Goal: Complete application form

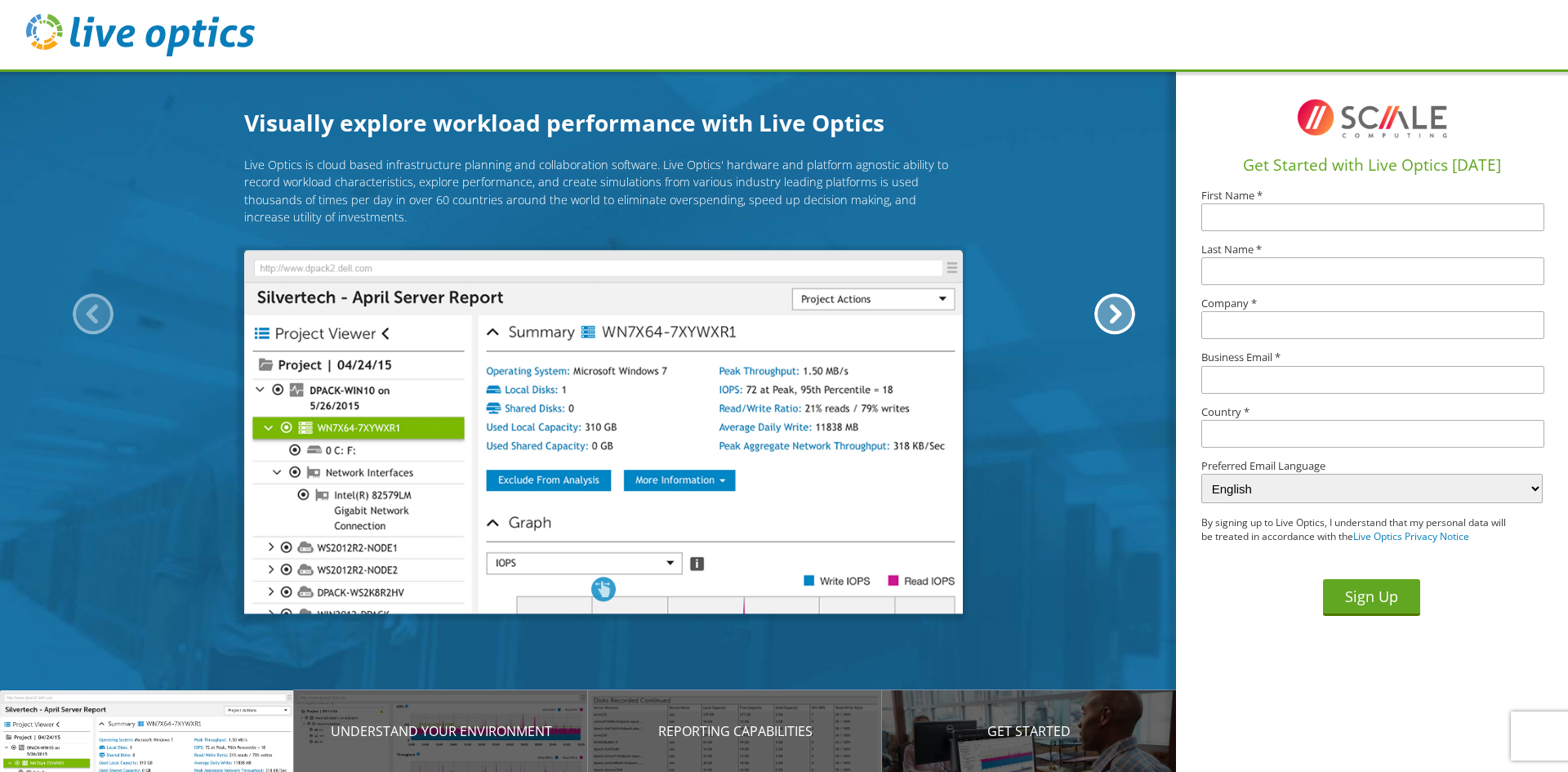
click at [1304, 216] on input "text" at bounding box center [1372, 217] width 343 height 28
type input "John"
type input "Caminiti"
type input "Ennovi"
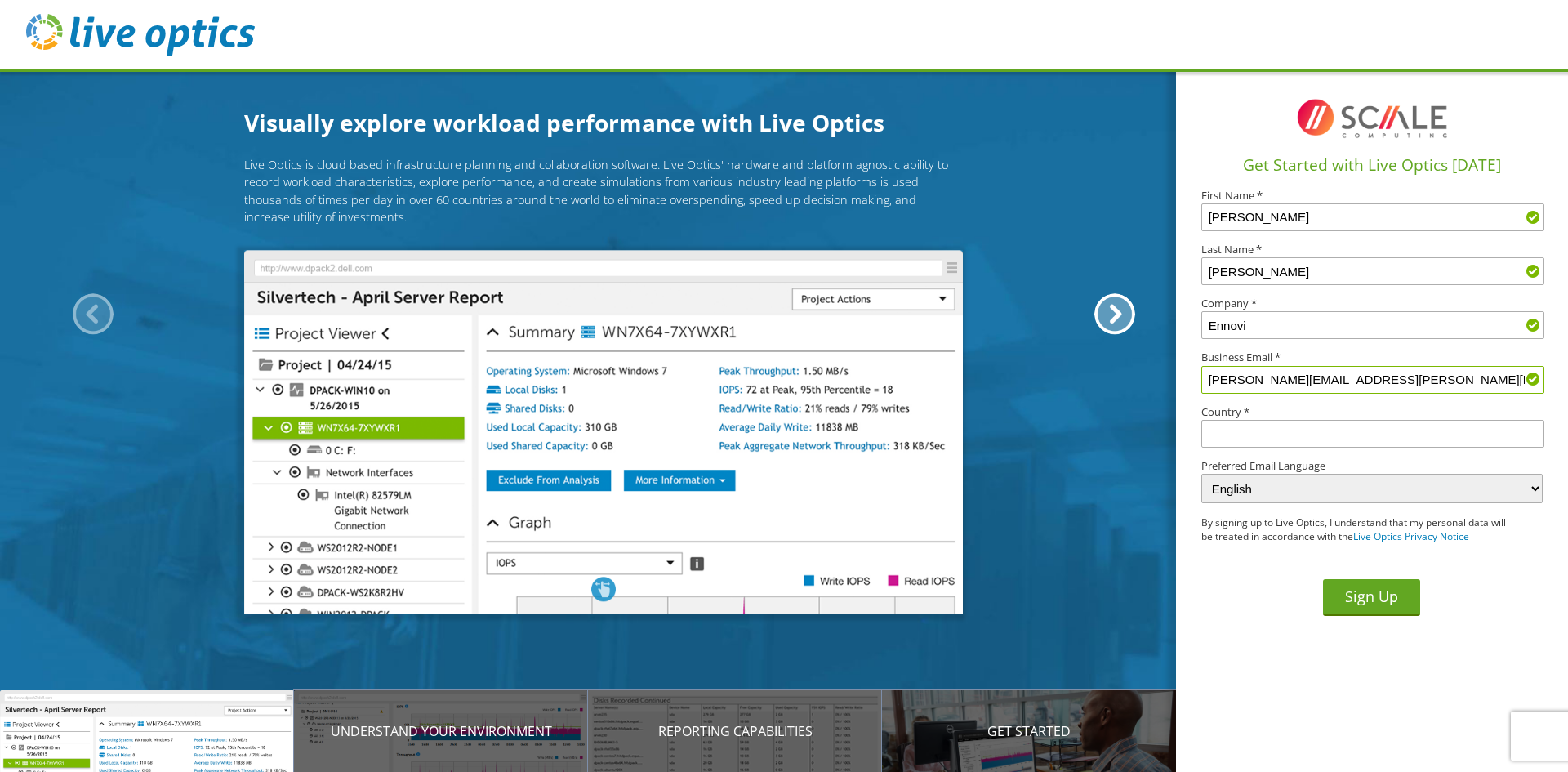
type input "john.caminiti@us.ennovi.com"
type input "[GEOGRAPHIC_DATA]"
click at [1366, 598] on button "Sign Up" at bounding box center [1371, 597] width 97 height 36
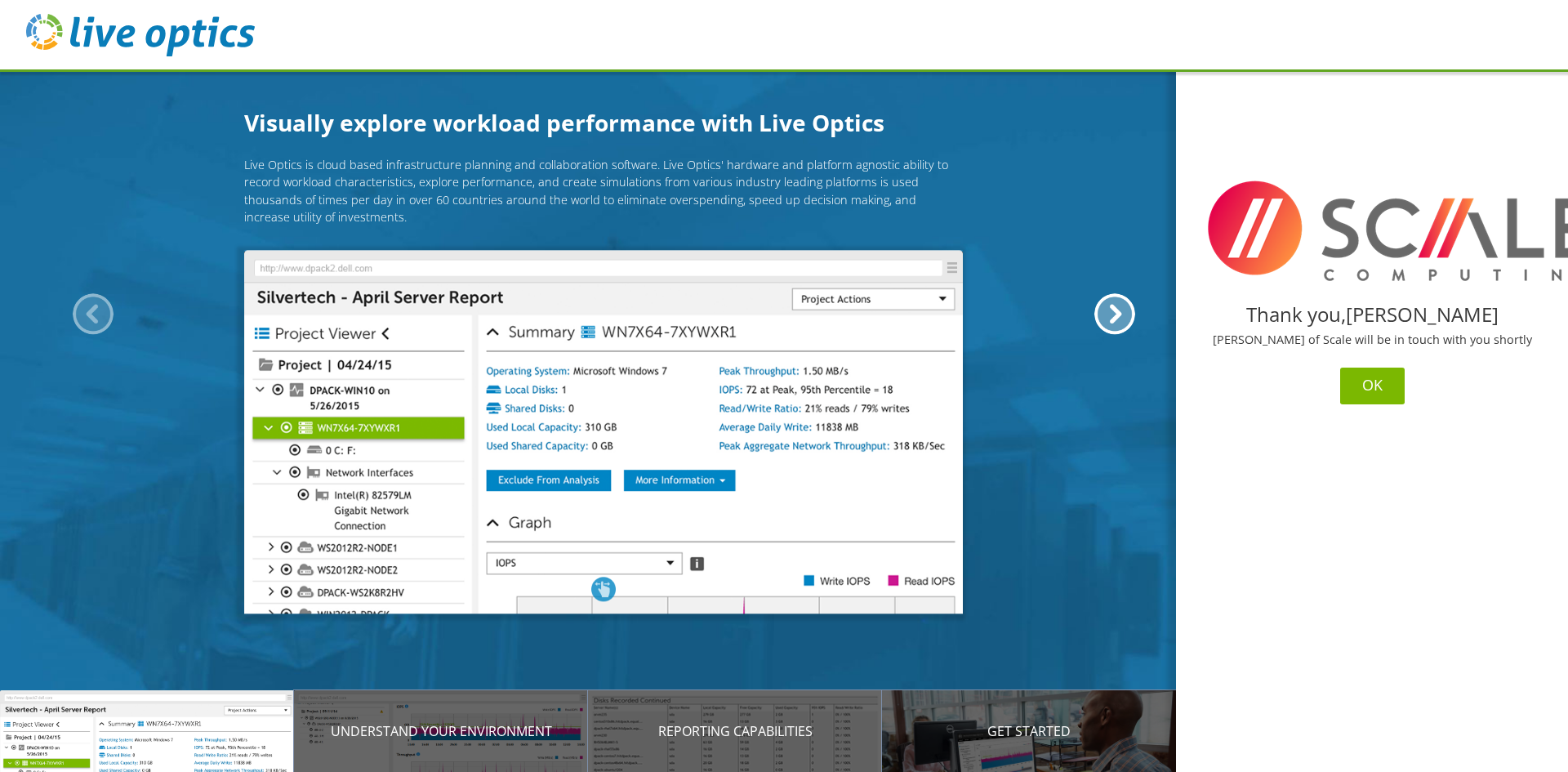
click at [1361, 385] on button "OK" at bounding box center [1373, 385] width 65 height 36
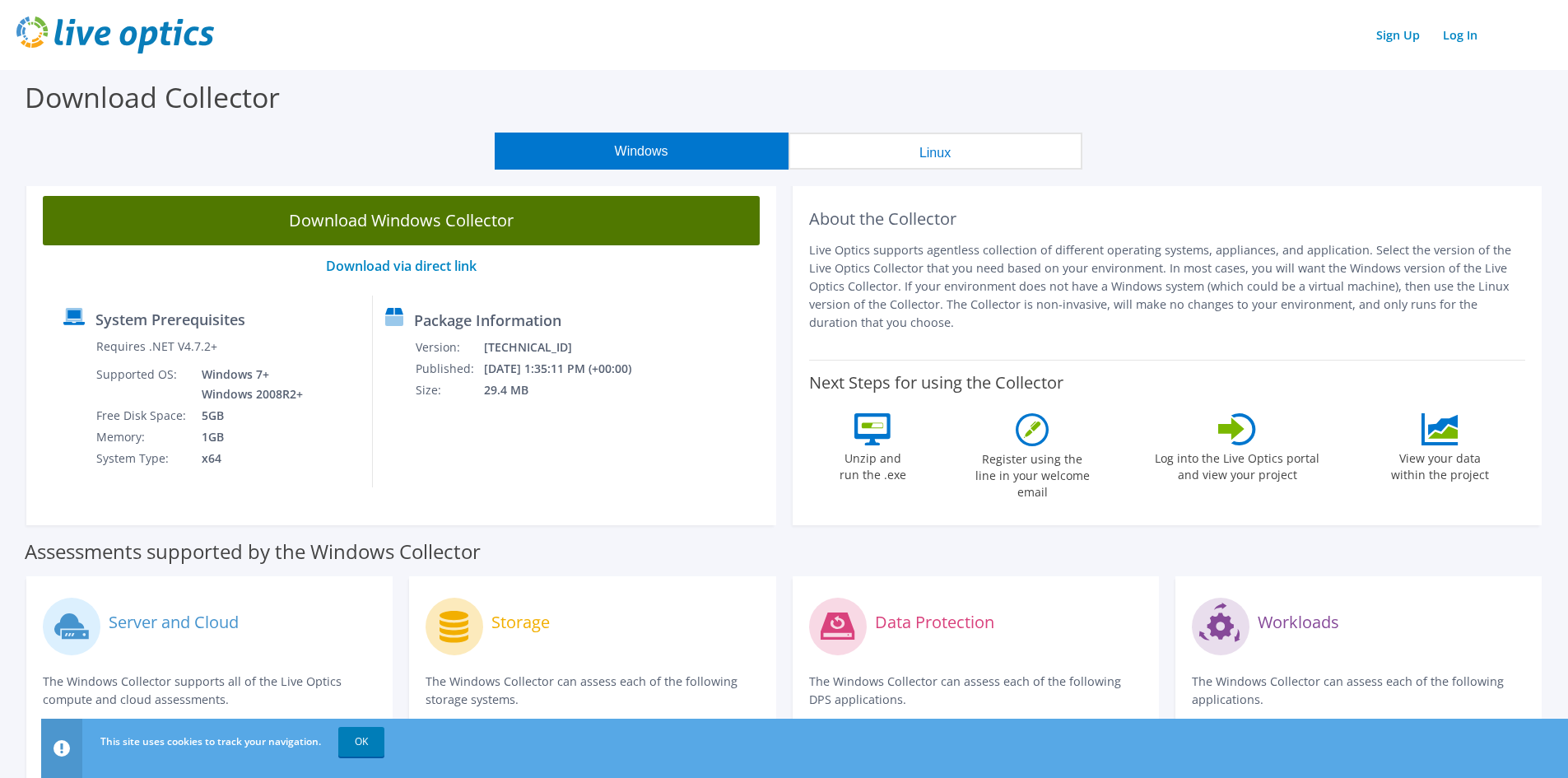
click at [441, 225] on link "Download Windows Collector" at bounding box center [401, 221] width 717 height 49
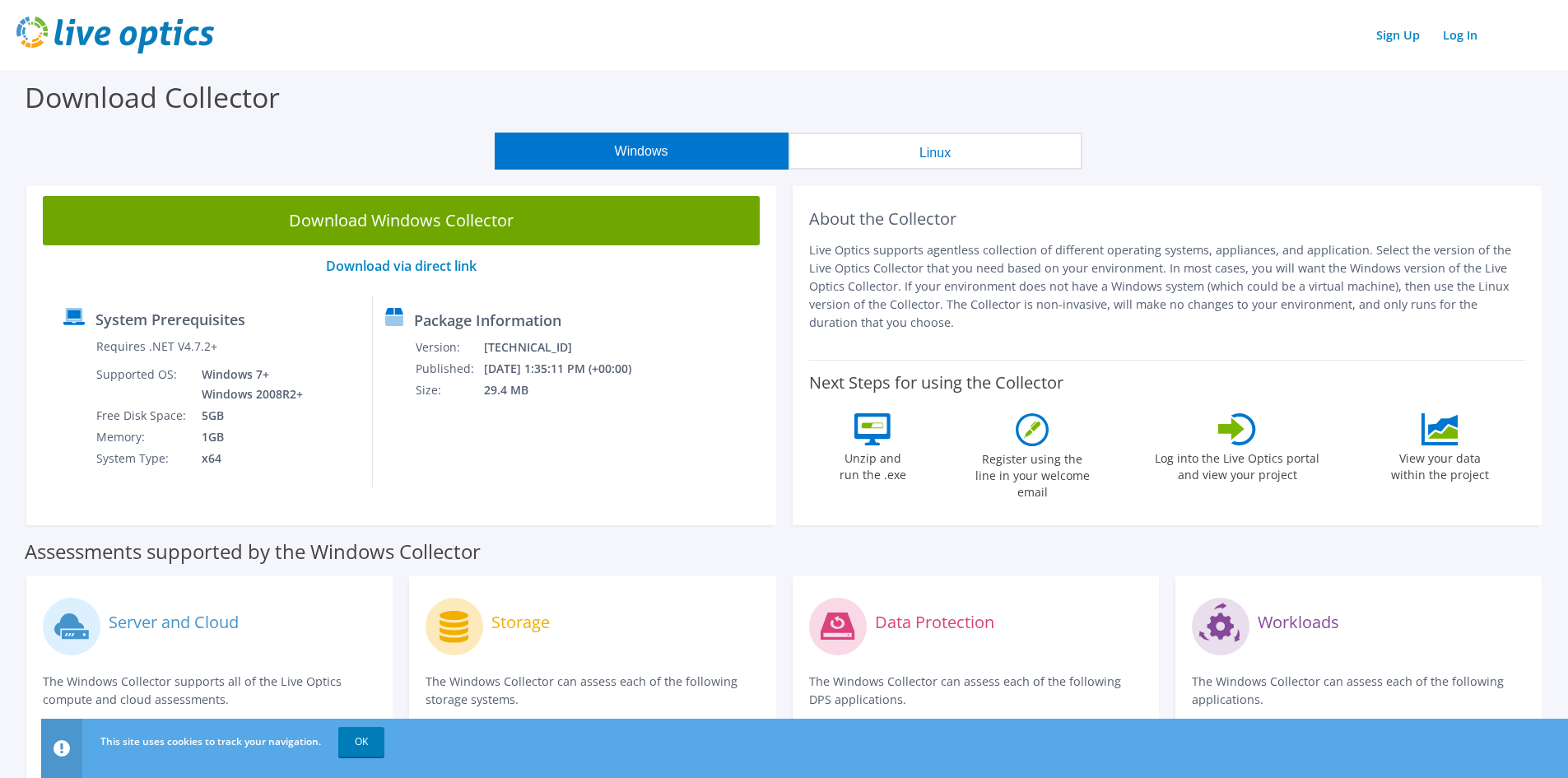
click at [692, 42] on div "Sign Up Log In" at bounding box center [784, 35] width 1535 height 37
